Goal: Transaction & Acquisition: Purchase product/service

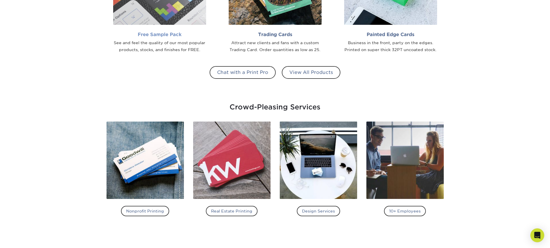
scroll to position [664, 0]
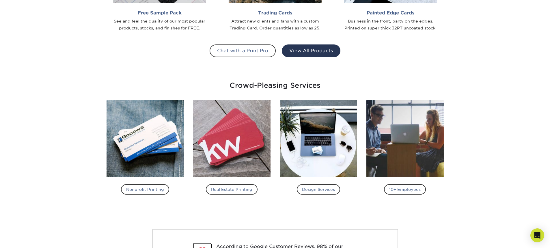
click at [314, 51] on link "View All Products" at bounding box center [311, 50] width 59 height 13
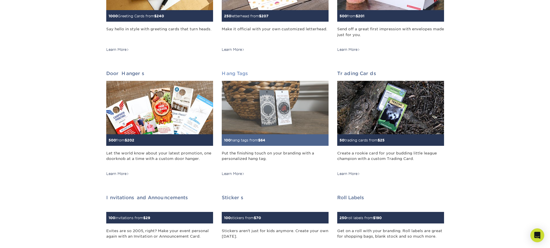
scroll to position [404, 0]
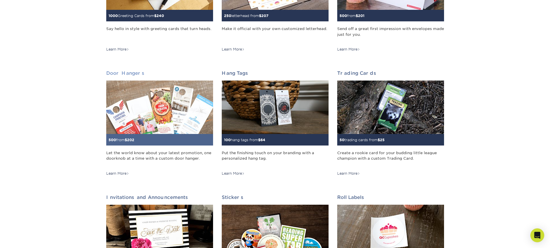
click at [173, 123] on img at bounding box center [159, 107] width 107 height 53
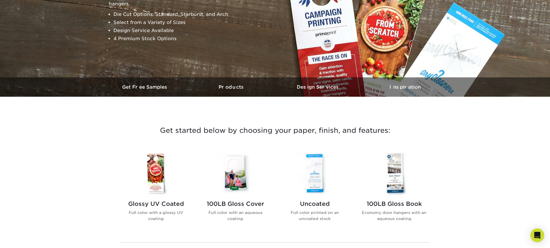
scroll to position [40, 0]
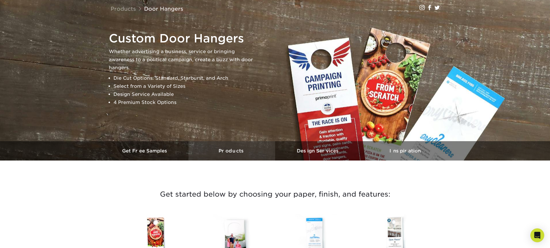
click at [241, 148] on h3 "Products" at bounding box center [232, 150] width 87 height 5
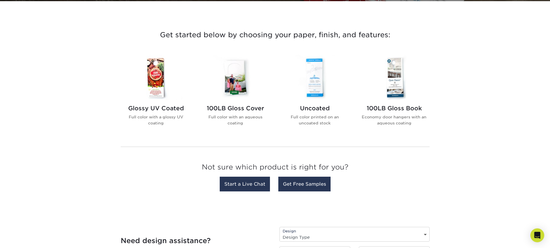
scroll to position [201, 0]
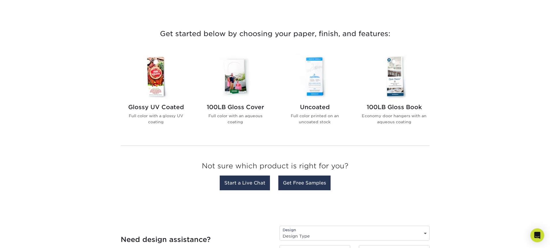
click at [385, 81] on img at bounding box center [394, 76] width 66 height 45
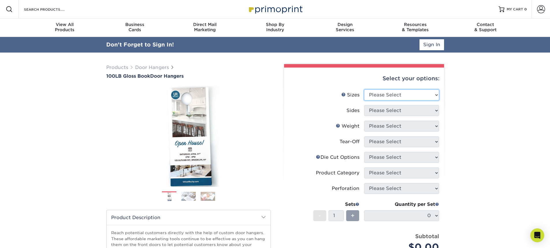
click at [377, 92] on select "Please Select 3.5" x 8.5" 3.5" x 11" 4" x 7" 4.25" x 11" 4.25" x 14"" at bounding box center [401, 94] width 75 height 11
click at [364, 89] on select "Please Select 3.5" x 8.5" 3.5" x 11" 4" x 7" 4.25" x 11" 4.25" x 14"" at bounding box center [401, 94] width 75 height 11
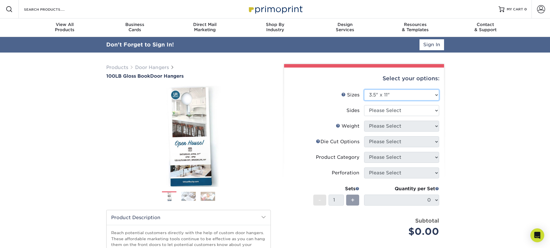
click at [387, 96] on select "Please Select 3.5" x 8.5" 3.5" x 11" 4" x 7" 4.25" x 11" 4.25" x 14"" at bounding box center [401, 94] width 75 height 11
select select "3.50x8.50"
click at [364, 89] on select "Please Select 3.5" x 8.5" 3.5" x 11" 4" x 7" 4.25" x 11" 4.25" x 14"" at bounding box center [401, 94] width 75 height 11
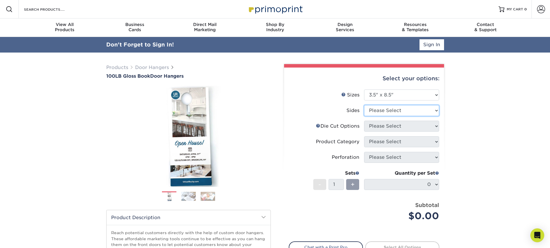
click at [383, 109] on select "Please Select Print Both Sides Print Front Only" at bounding box center [401, 110] width 75 height 11
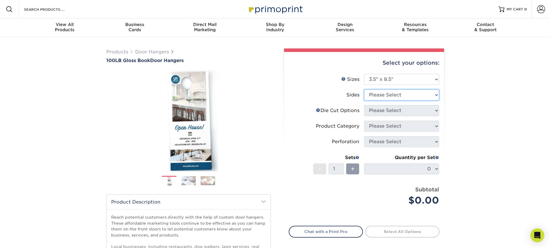
select select "13abbda7-1d64-4f25-8bb2-c179b224825d"
click at [364, 89] on select "Please Select Print Both Sides Print Front Only" at bounding box center [401, 94] width 75 height 11
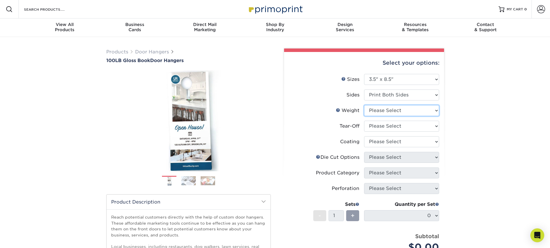
click at [395, 111] on select "Please Select 100LB" at bounding box center [401, 110] width 75 height 11
click at [388, 124] on select "Please Select Yes No" at bounding box center [401, 126] width 75 height 11
click at [386, 115] on select "Please Select 100LB" at bounding box center [401, 110] width 75 height 11
click at [381, 139] on select at bounding box center [401, 141] width 75 height 11
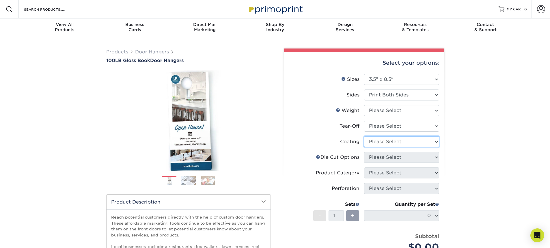
click at [381, 141] on select at bounding box center [401, 141] width 75 height 11
click at [300, 136] on label "Coating" at bounding box center [326, 141] width 75 height 11
